Goal: Task Accomplishment & Management: Use online tool/utility

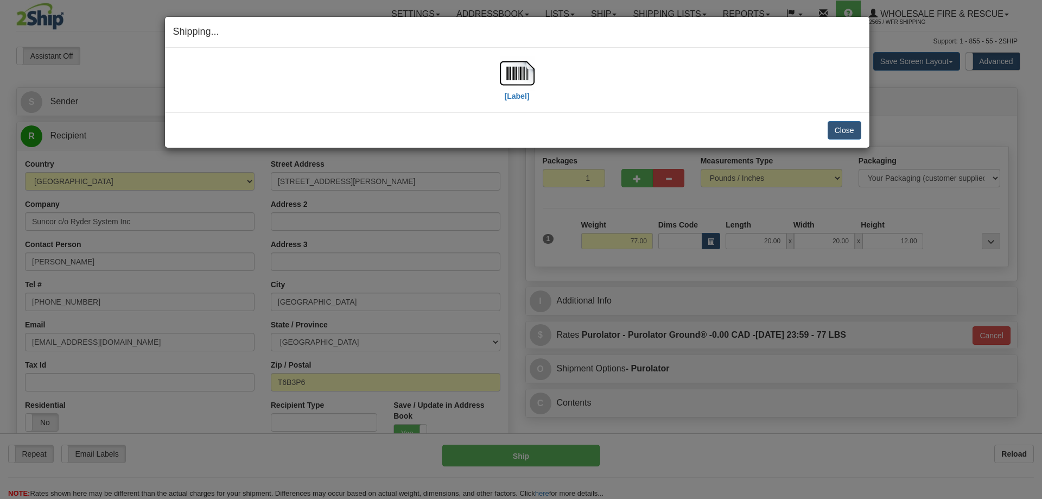
select select "2"
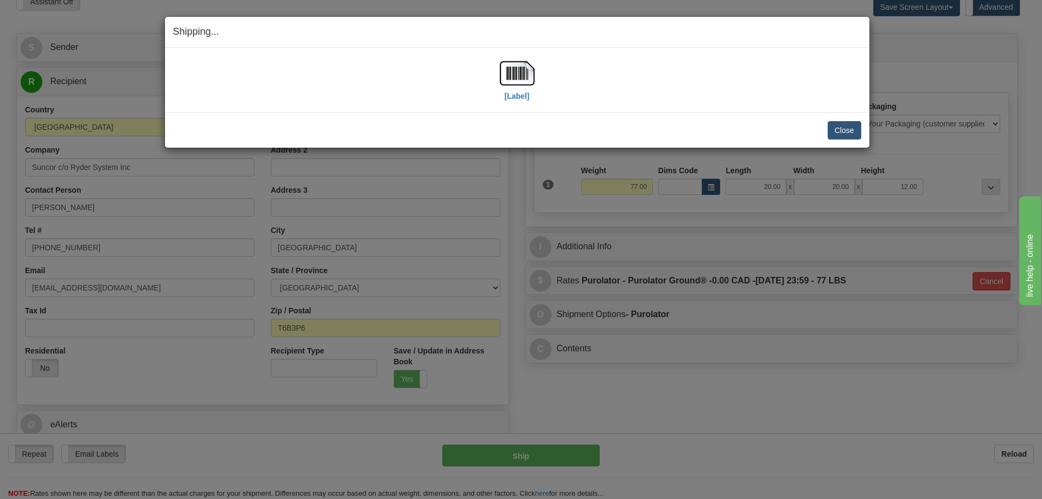
scroll to position [54, 0]
click at [840, 129] on button "Close" at bounding box center [844, 130] width 34 height 18
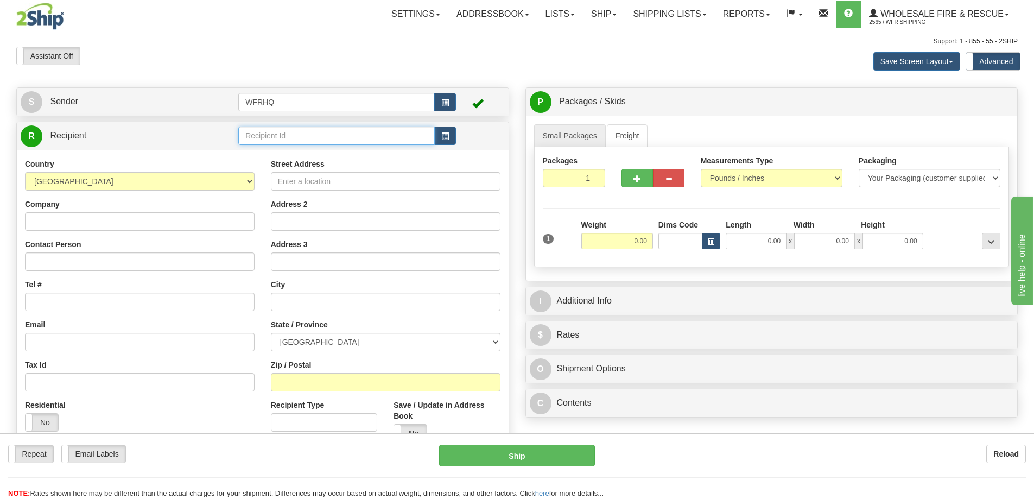
click at [268, 141] on input "text" at bounding box center [336, 135] width 196 height 18
type input "DANM"
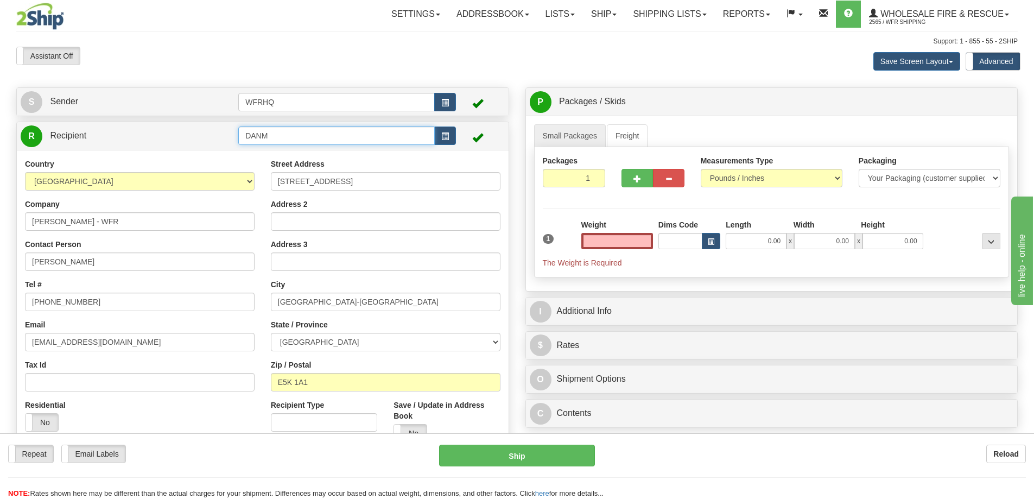
type input "0.00"
click at [296, 133] on input "DANM" at bounding box center [336, 135] width 196 height 18
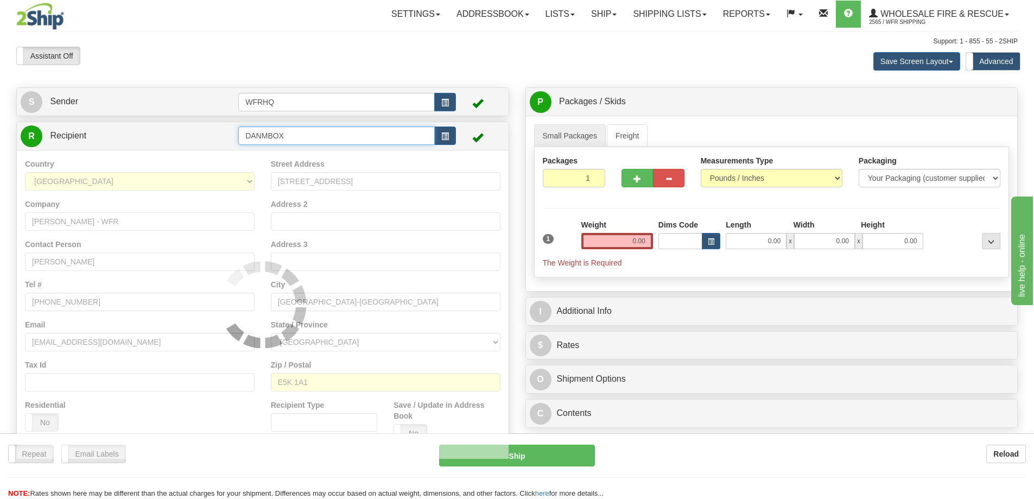
type input "DANMBOX"
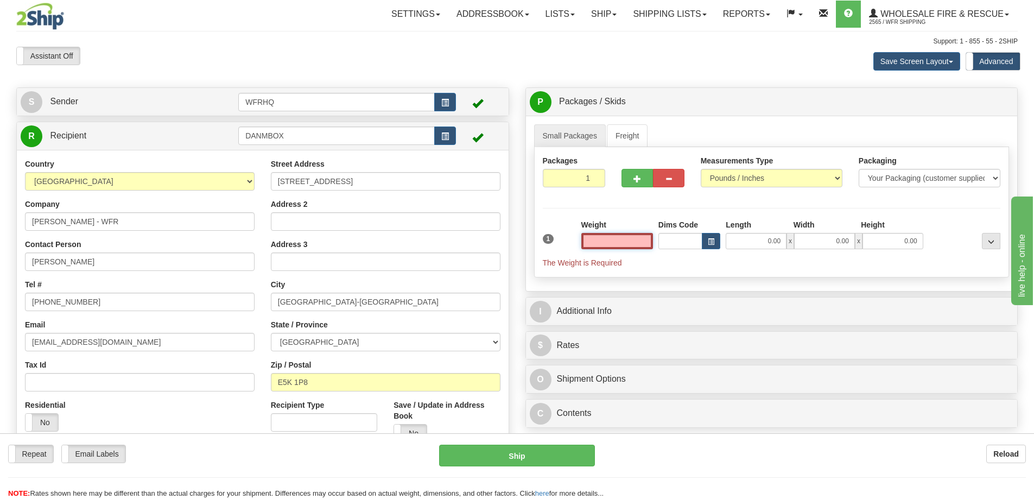
click at [612, 235] on input "text" at bounding box center [617, 241] width 72 height 16
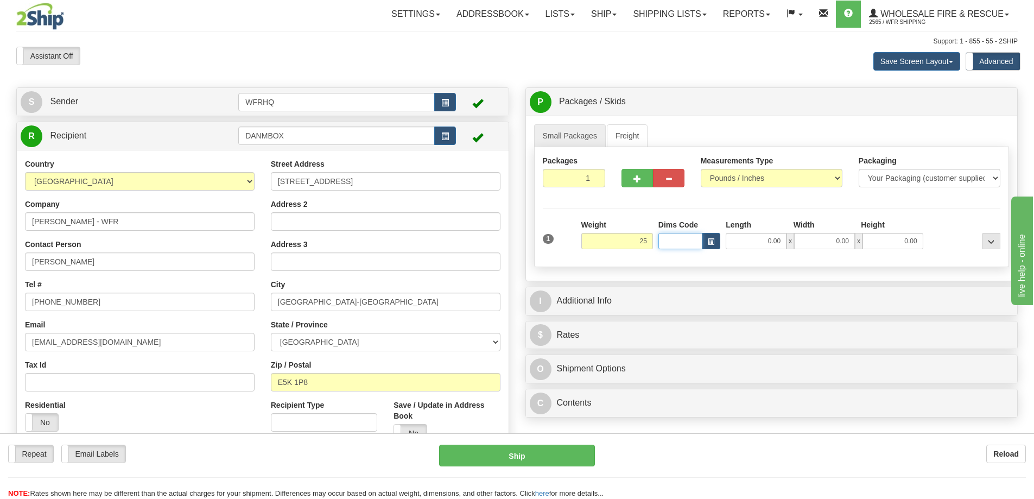
type input "25.00"
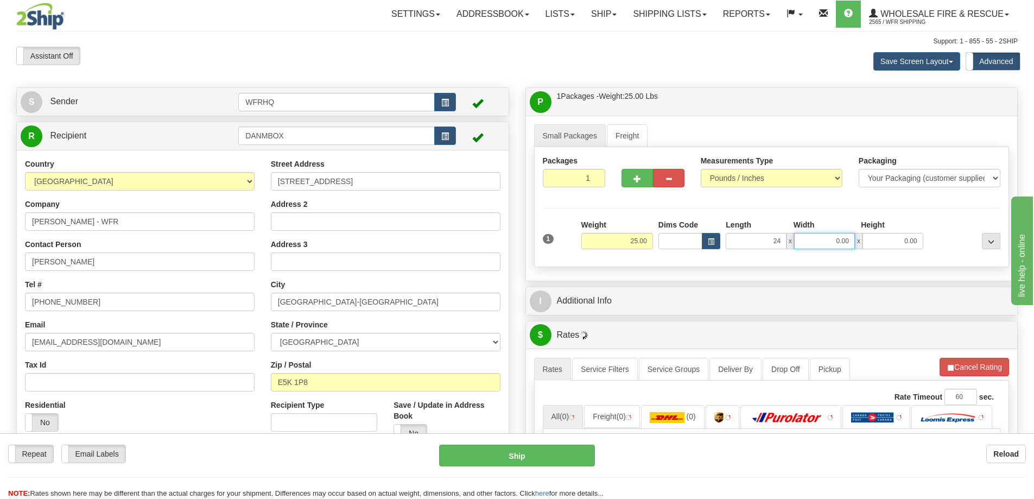
type input "24.00"
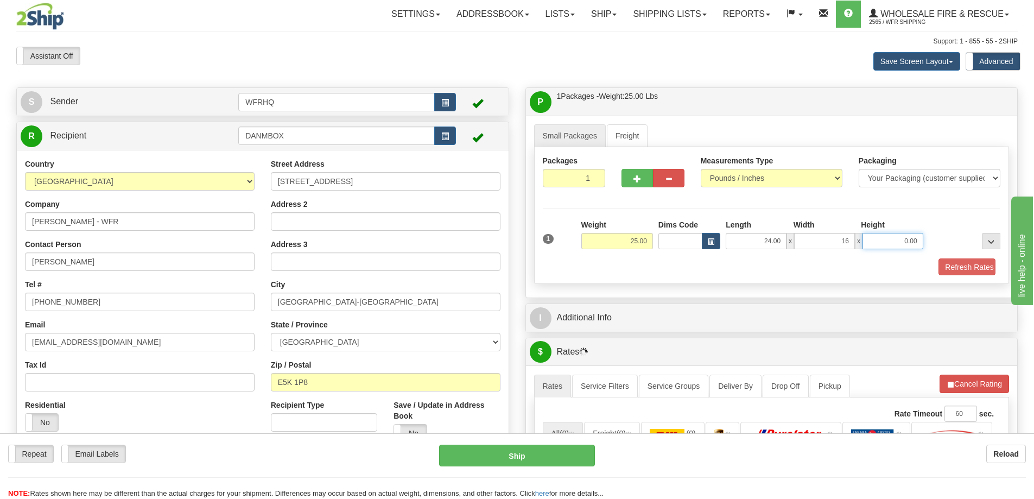
type input "16.00"
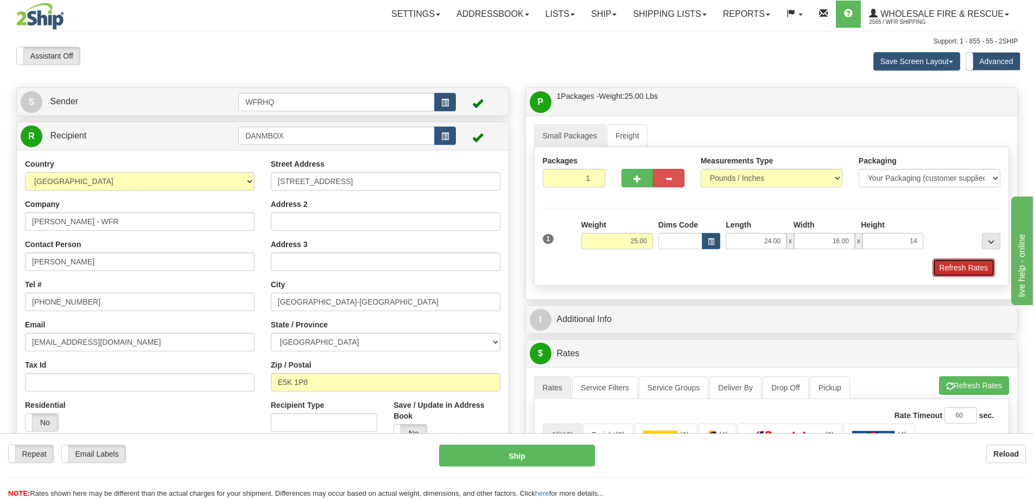
type input "14.00"
click at [986, 269] on button "Refresh Rates" at bounding box center [963, 267] width 62 height 18
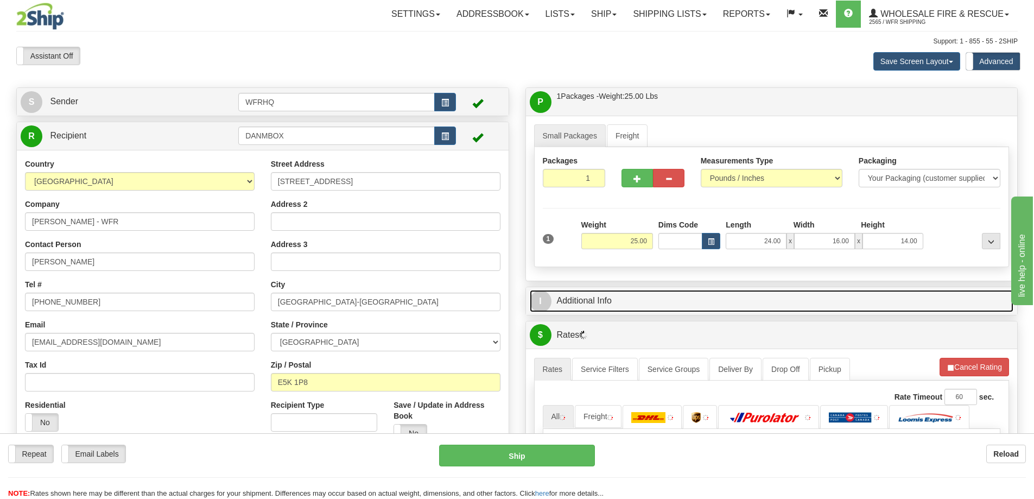
click at [818, 297] on link "I Additional Info" at bounding box center [772, 301] width 484 height 22
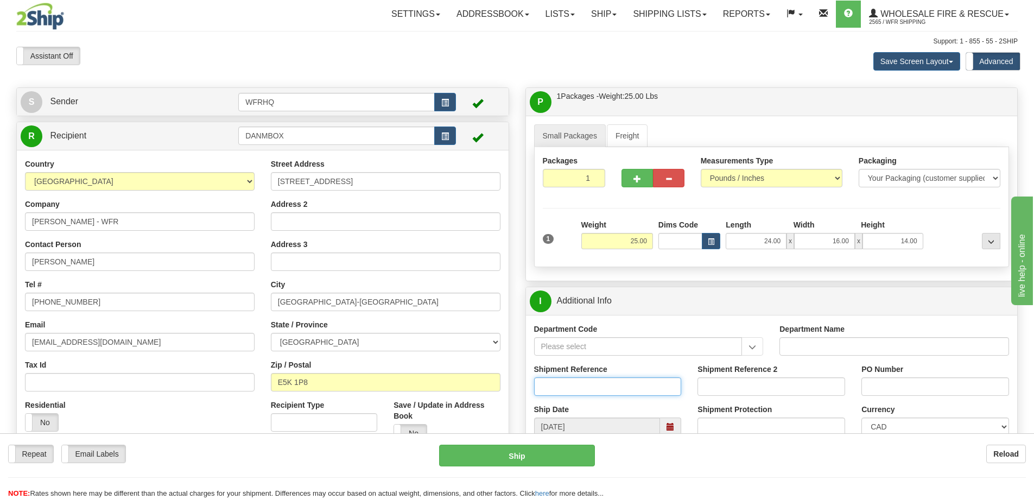
click at [571, 391] on input "Shipment Reference" at bounding box center [608, 386] width 148 height 18
type input "S"
type input "INT/01050"
click at [937, 389] on input "ATTN: [PERSON_NAME]" at bounding box center [935, 386] width 148 height 18
type input "ATTN: [PERSON_NAME]"
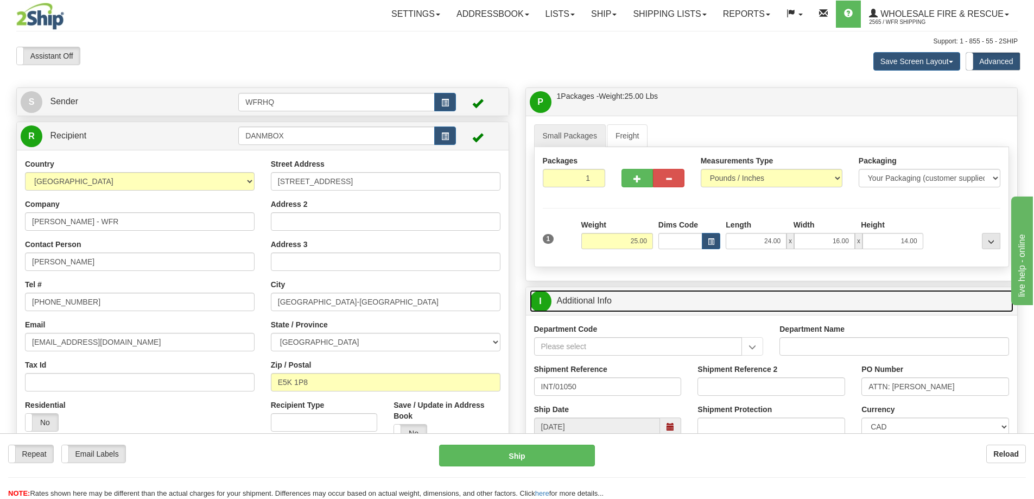
click at [791, 298] on link "I Additional Info" at bounding box center [772, 301] width 484 height 22
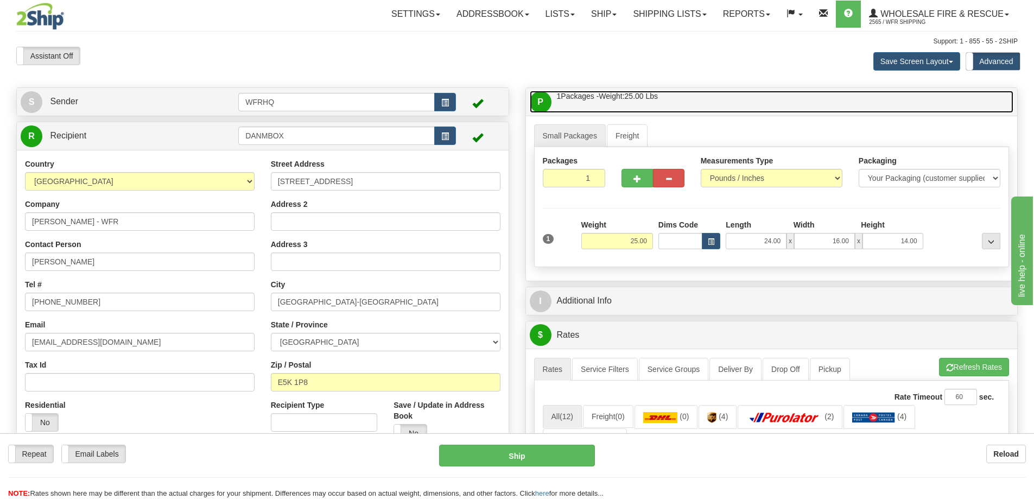
click at [761, 104] on link "P Packages / Skids 1 Packages - Weight: 25.00 Lbs 1 Skids - Weight: NaN Lbs" at bounding box center [772, 102] width 484 height 22
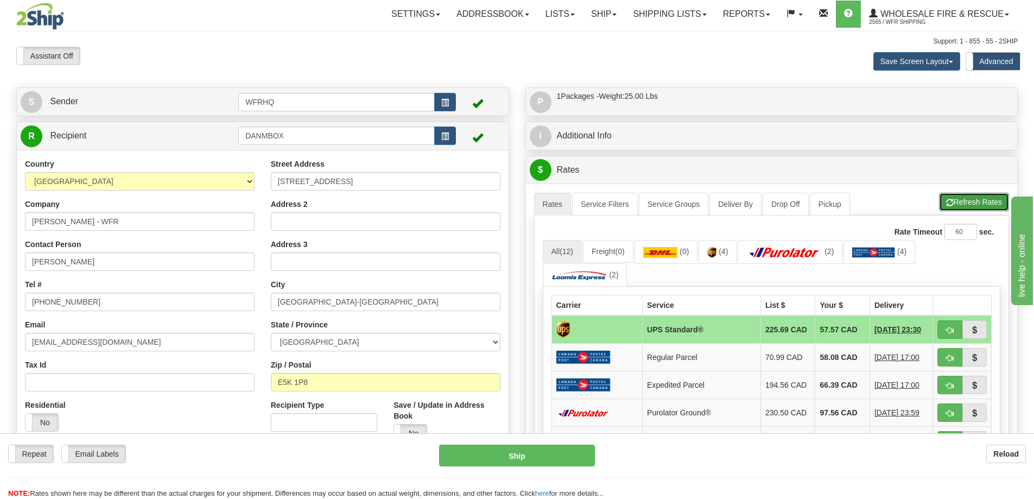
click at [983, 209] on button "Refresh Rates" at bounding box center [974, 202] width 70 height 18
click at [953, 326] on button "button" at bounding box center [949, 329] width 25 height 18
type input "11"
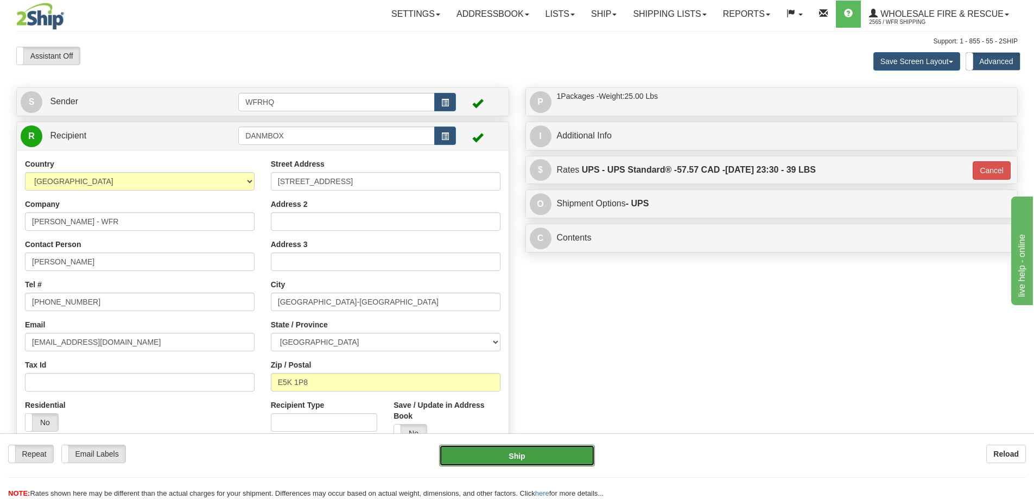
click at [566, 451] on button "Ship" at bounding box center [517, 455] width 156 height 22
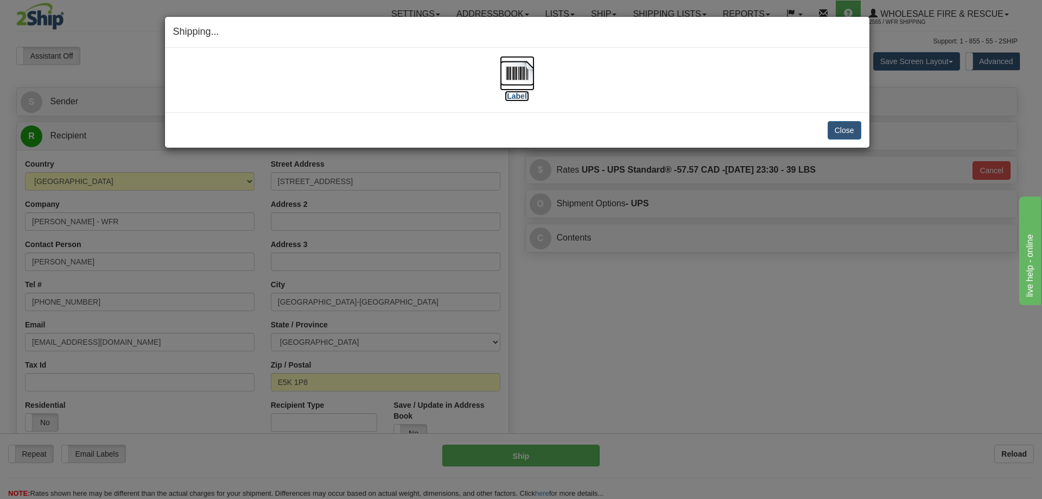
click at [530, 85] on img at bounding box center [517, 73] width 35 height 35
